Goal: Transaction & Acquisition: Purchase product/service

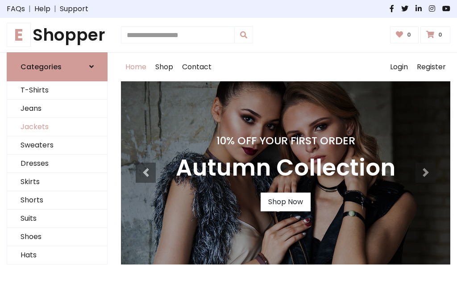
click at [57, 127] on link "Jackets" at bounding box center [57, 127] width 100 height 18
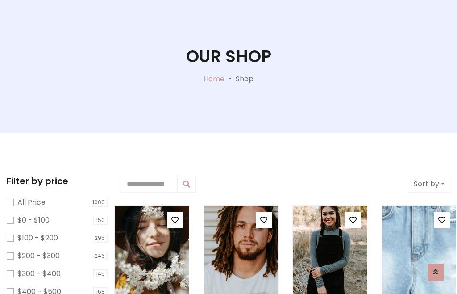
scroll to position [46, 0]
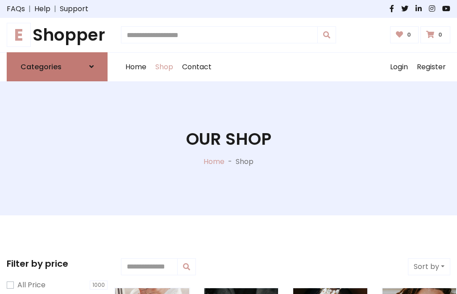
click at [57, 67] on h6 "Categories" at bounding box center [41, 67] width 41 height 8
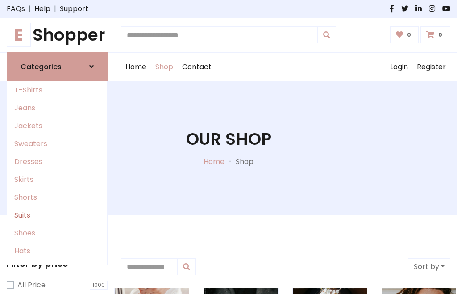
click at [57, 215] on link "Suits" at bounding box center [57, 215] width 100 height 18
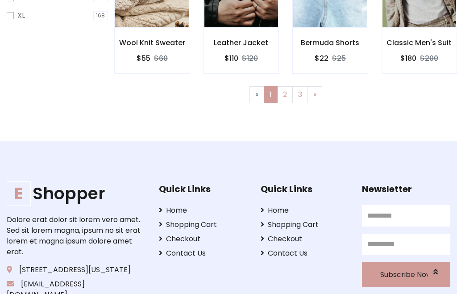
scroll to position [379, 0]
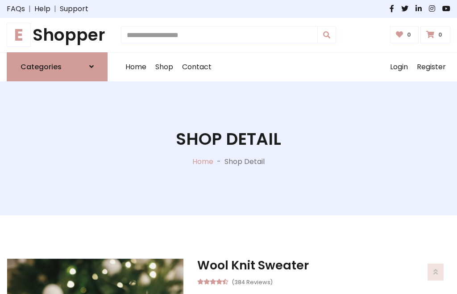
scroll to position [834, 0]
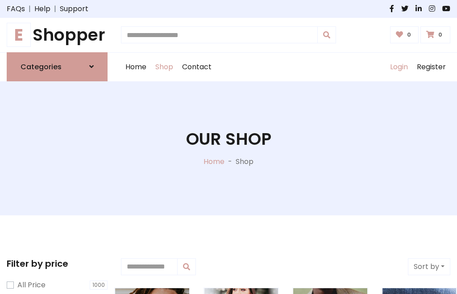
click at [399, 67] on link "Login" at bounding box center [399, 67] width 27 height 29
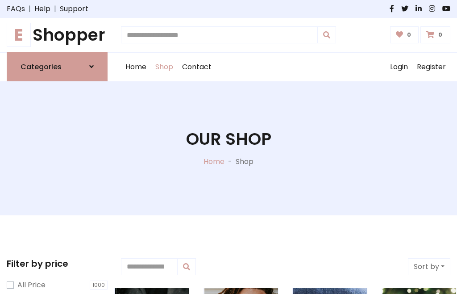
scroll to position [45, 0]
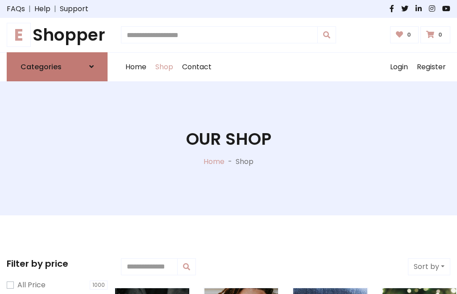
click at [92, 67] on icon at bounding box center [91, 66] width 4 height 7
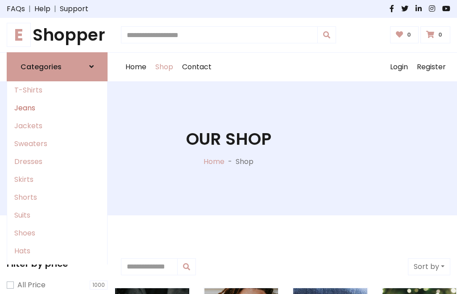
click at [57, 108] on link "Jeans" at bounding box center [57, 108] width 100 height 18
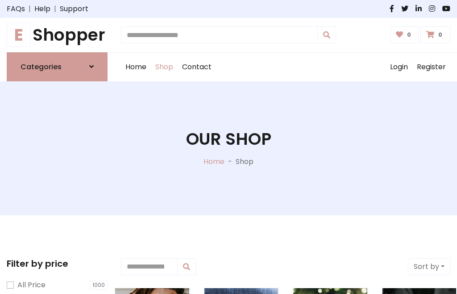
scroll to position [45, 0]
